Goal: Information Seeking & Learning: Find specific fact

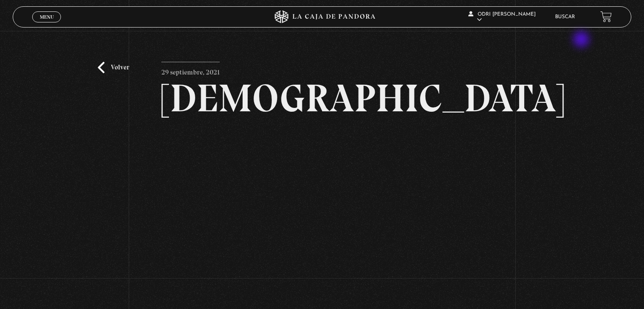
scroll to position [42, 0]
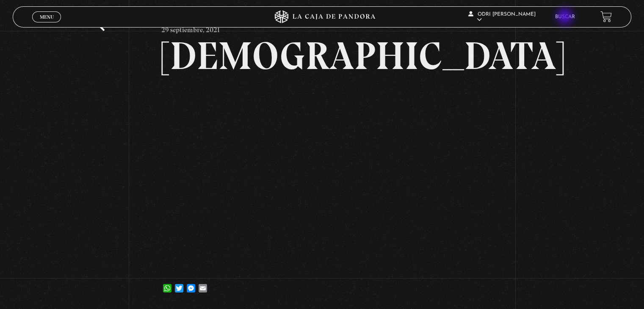
click at [566, 17] on link "Buscar" at bounding box center [565, 16] width 20 height 5
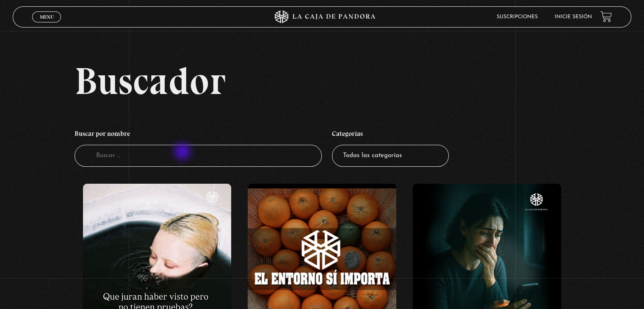
click at [183, 152] on input "Buscador" at bounding box center [198, 156] width 247 height 22
type input "terremoto"
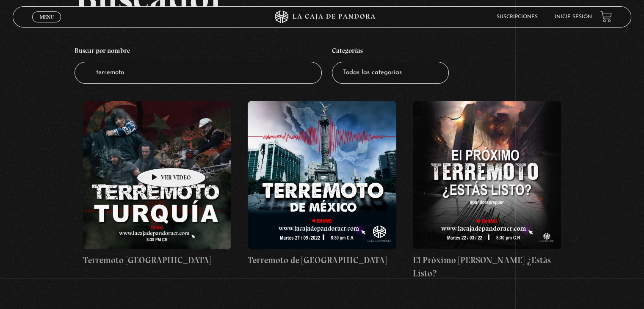
scroll to position [85, 0]
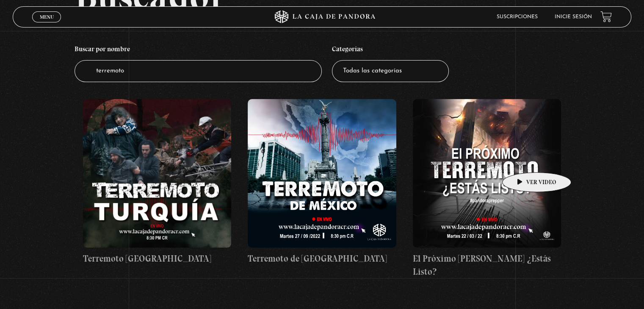
click at [524, 160] on figure at bounding box center [487, 173] width 148 height 148
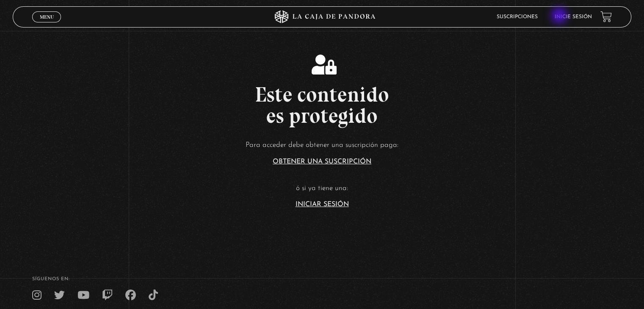
click at [561, 16] on ul "Suscripciones Inicie sesión" at bounding box center [544, 16] width 95 height 13
click at [588, 15] on link "Inicie sesión" at bounding box center [573, 16] width 37 height 5
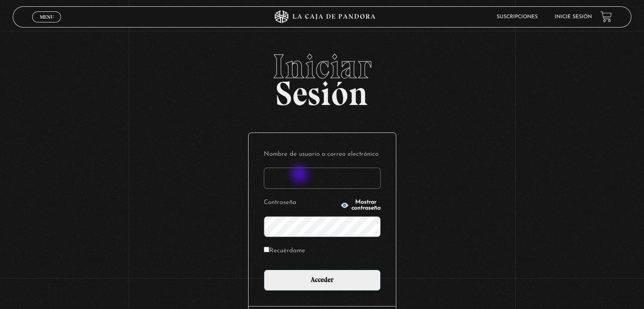
click at [300, 178] on input "Nombre de usuario o correo electrónico" at bounding box center [322, 178] width 117 height 21
paste input "[PERSON_NAME][EMAIL_ADDRESS][DOMAIN_NAME]"
type input "Raquel.ulatec@gmail.com"
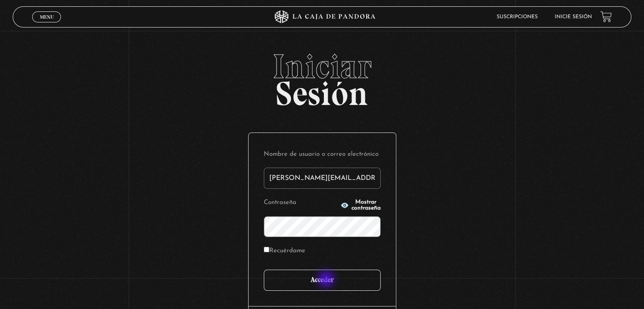
click at [327, 280] on input "Acceder" at bounding box center [322, 280] width 117 height 21
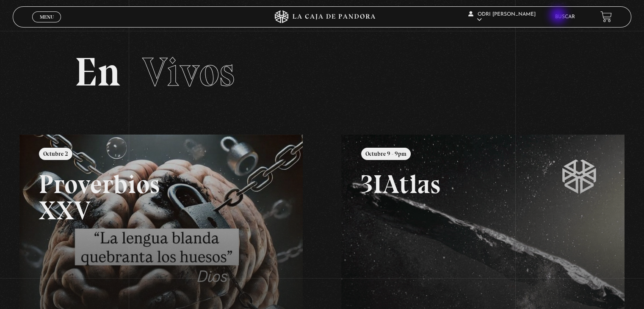
click at [561, 16] on div "odri [PERSON_NAME] En vivos Pandora Centinelas Mi cuenta [PERSON_NAME] [GEOGRAP…" at bounding box center [515, 16] width 193 height 25
click at [565, 16] on link "Buscar" at bounding box center [565, 16] width 20 height 5
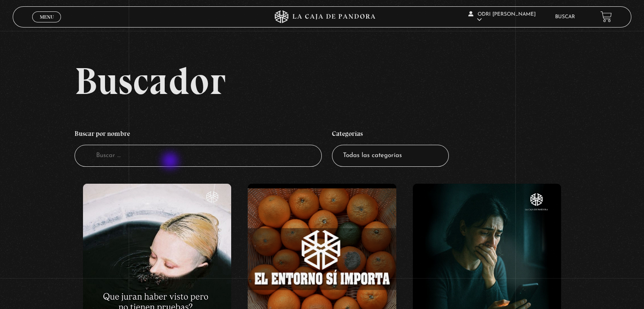
click at [174, 155] on input "Buscador" at bounding box center [198, 156] width 247 height 22
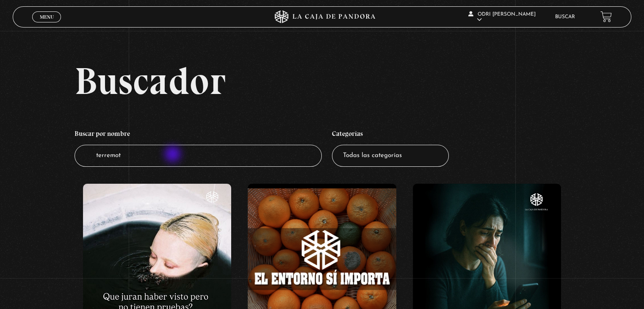
type input "terremoto"
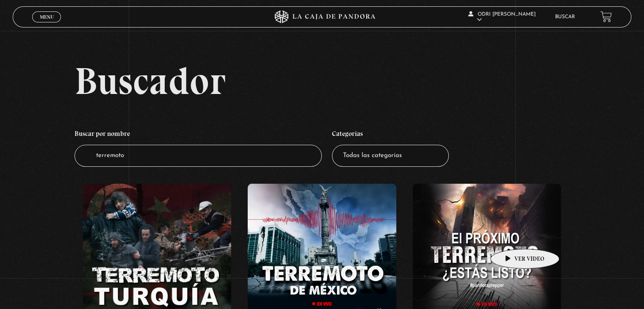
click at [512, 236] on figure at bounding box center [487, 258] width 148 height 148
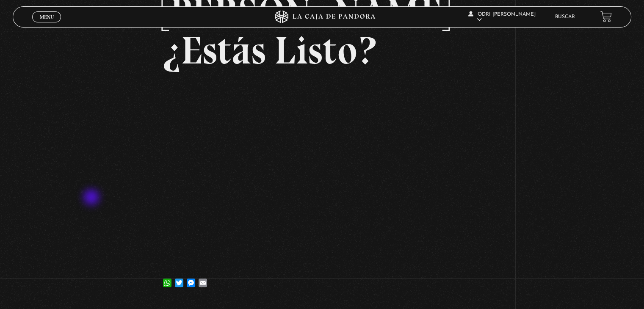
scroll to position [127, 0]
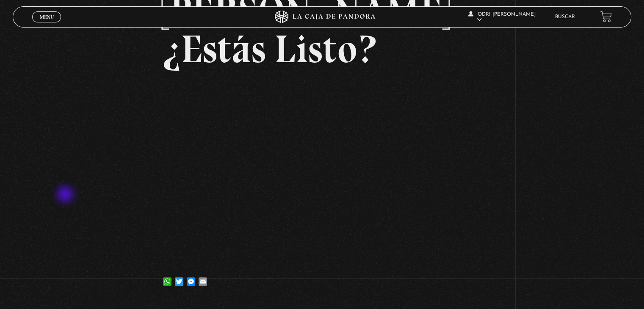
click at [66, 195] on div "Volver 24 marzo, 2022 El Próximo Terremoto ¿Estás Listo? WhatsApp Twitter Messe…" at bounding box center [322, 102] width 644 height 397
